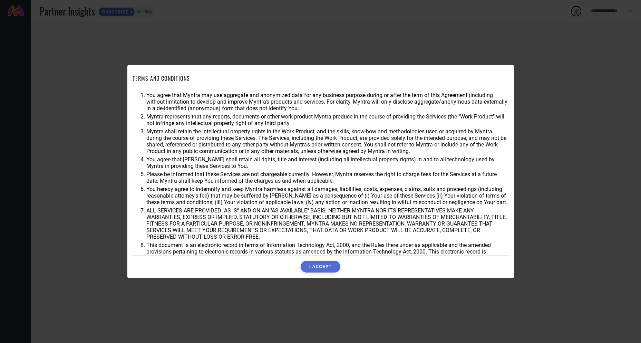
click at [329, 263] on button "I ACCEPT" at bounding box center [321, 267] width 40 height 12
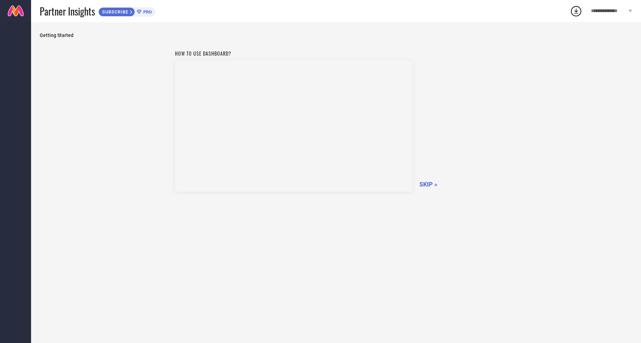
click at [430, 184] on span "SKIP »" at bounding box center [429, 184] width 18 height 7
click at [430, 184] on span "SKIPPING..." at bounding box center [436, 184] width 33 height 7
